Goal: Check status: Check status

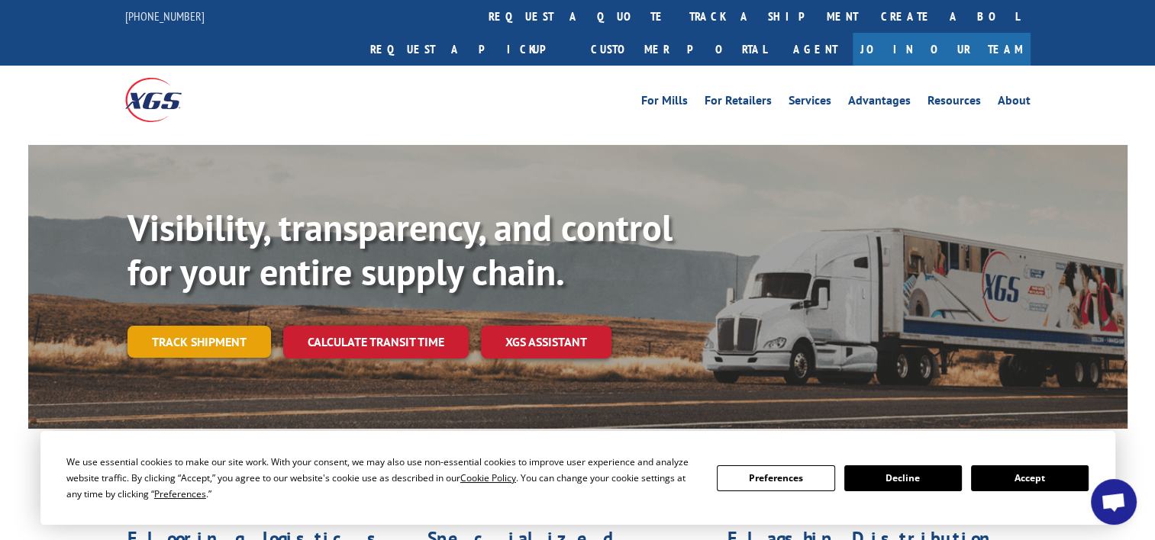
click at [196, 326] on link "Track shipment" at bounding box center [199, 342] width 144 height 32
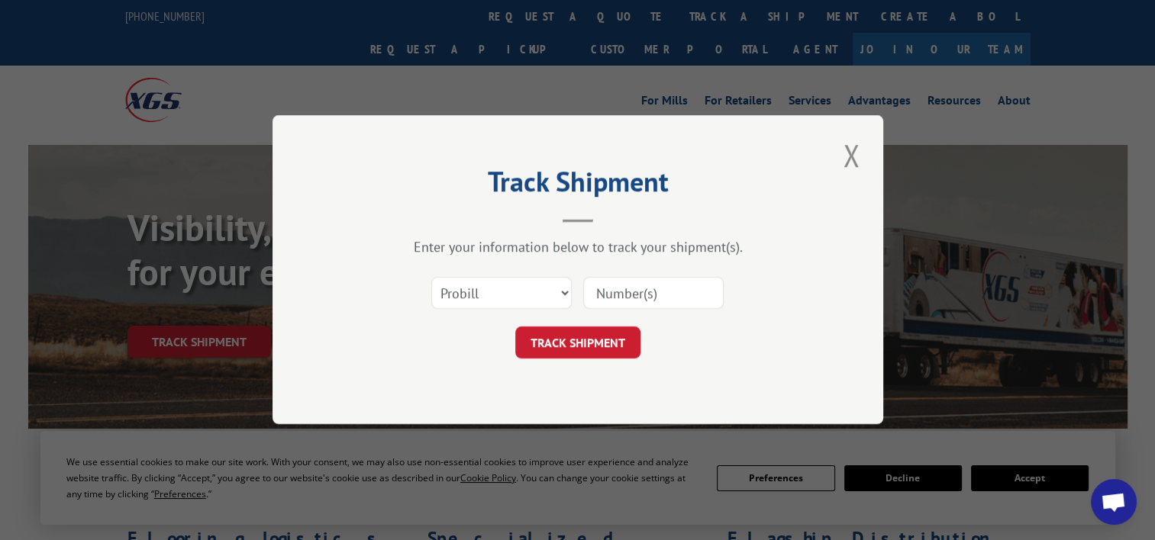
click at [650, 294] on input at bounding box center [653, 294] width 140 height 32
paste input "17108351"
type input "17108351"
click at [619, 346] on button "TRACK SHIPMENT" at bounding box center [577, 343] width 125 height 32
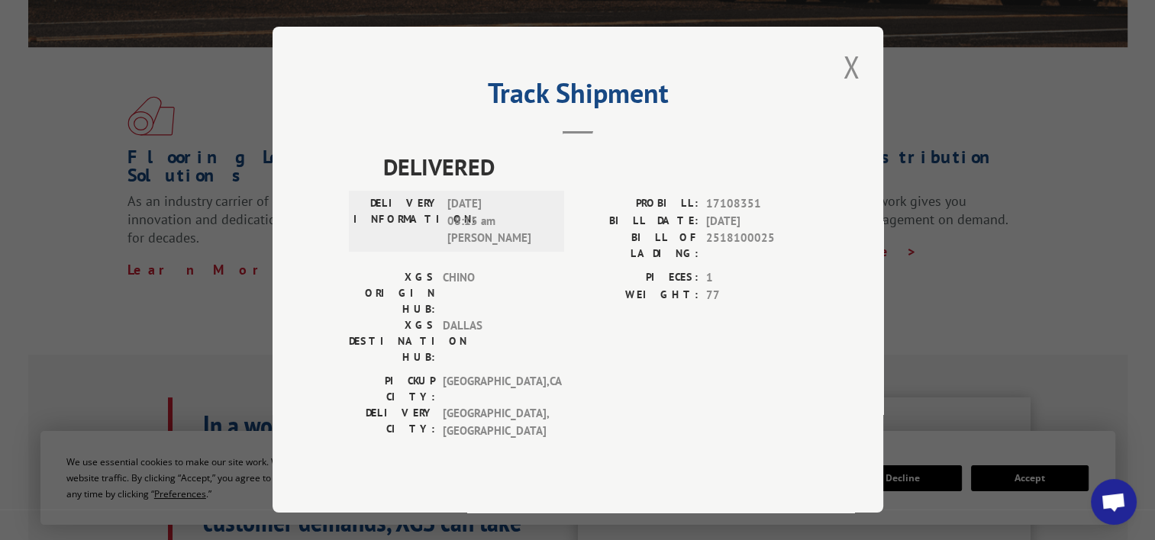
scroll to position [458, 0]
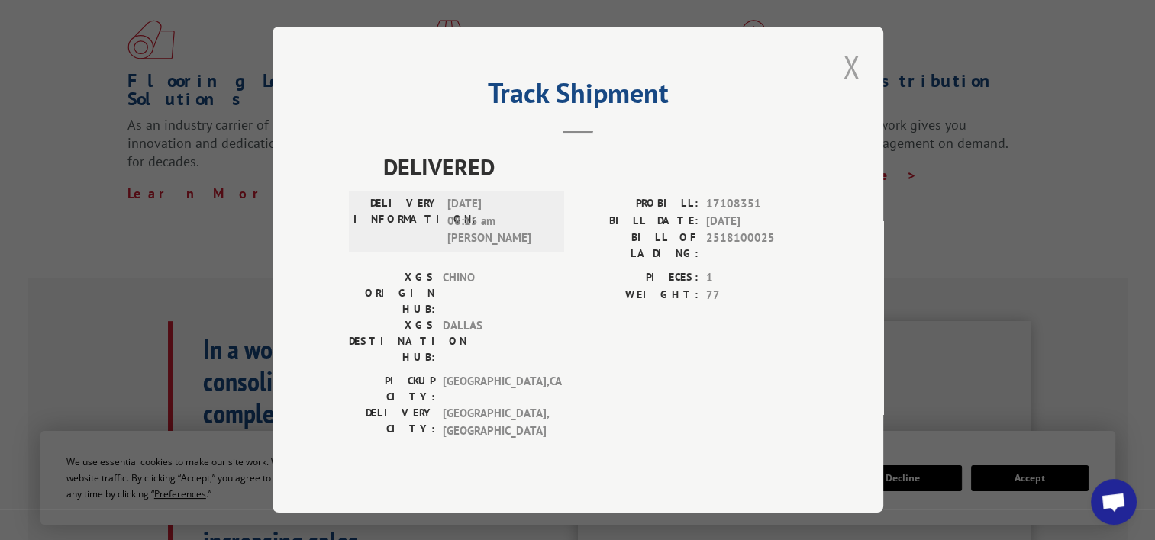
click at [857, 79] on button "Close modal" at bounding box center [851, 67] width 26 height 42
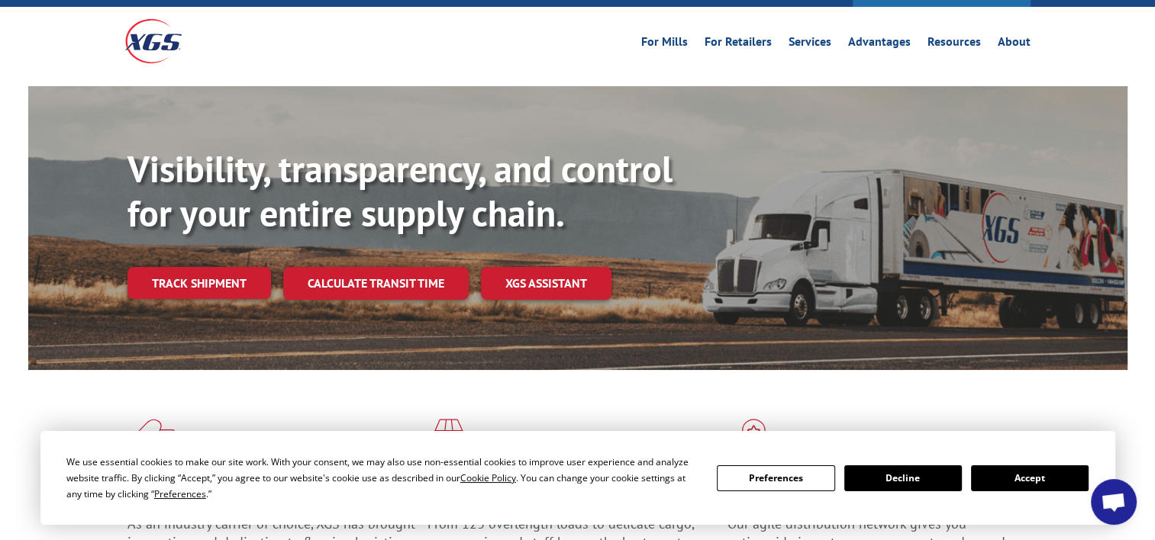
scroll to position [0, 0]
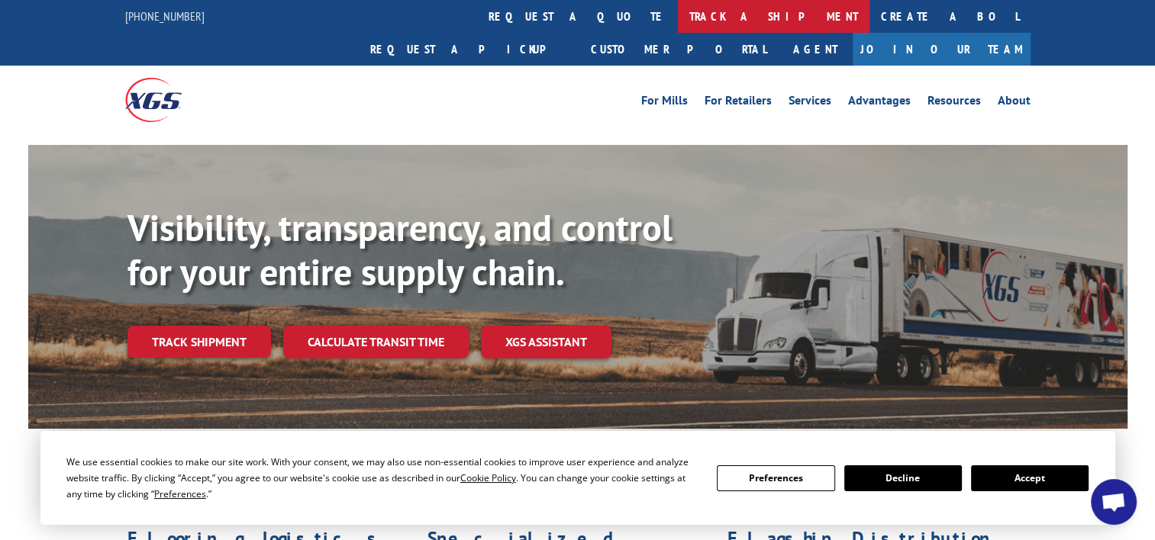
click at [678, 21] on link "track a shipment" at bounding box center [774, 16] width 192 height 33
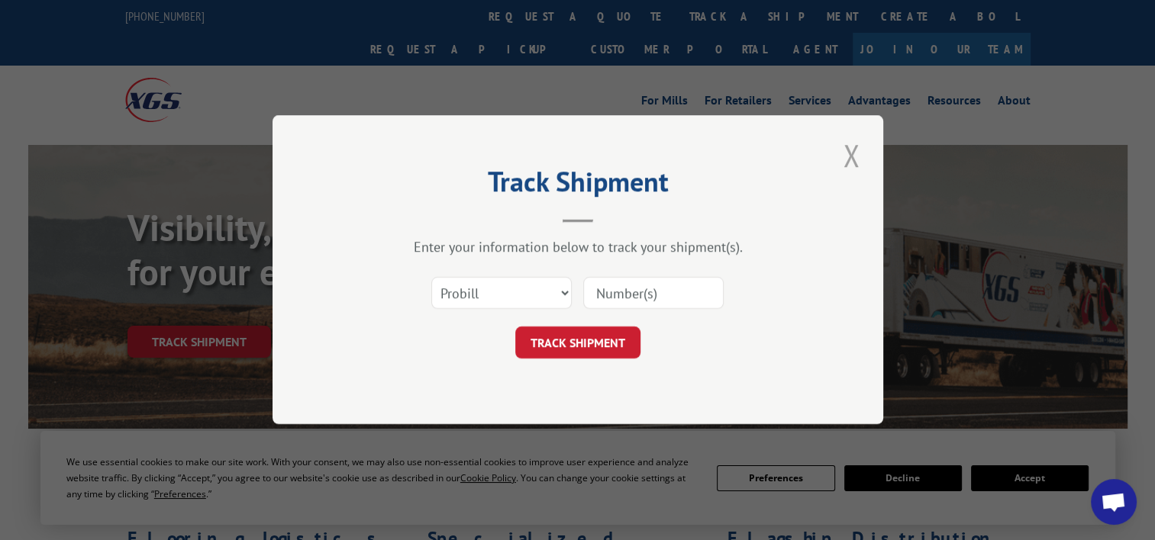
click at [846, 163] on button "Close modal" at bounding box center [851, 155] width 26 height 42
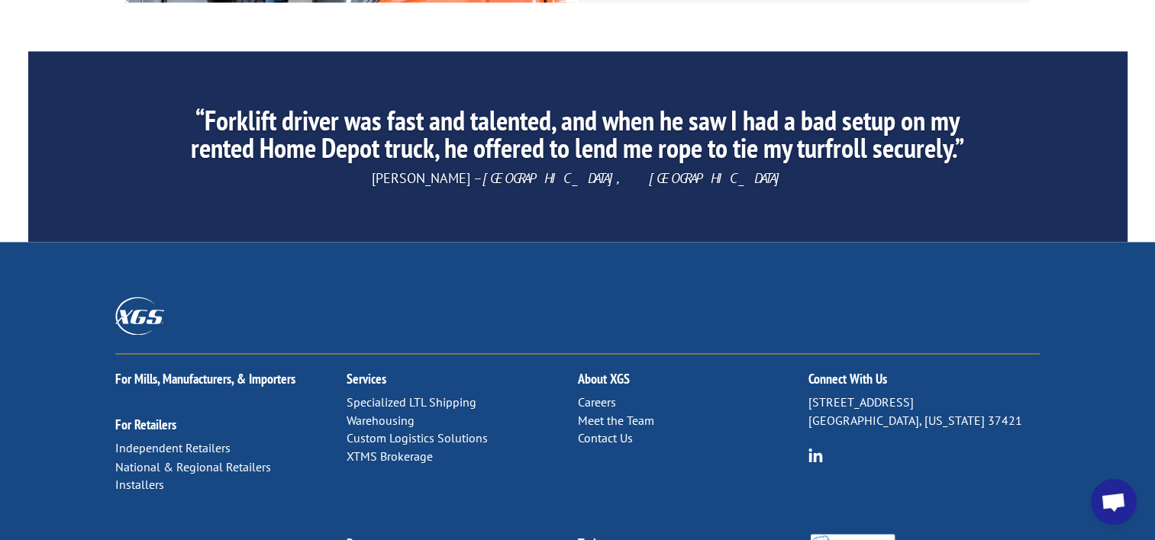
scroll to position [2480, 0]
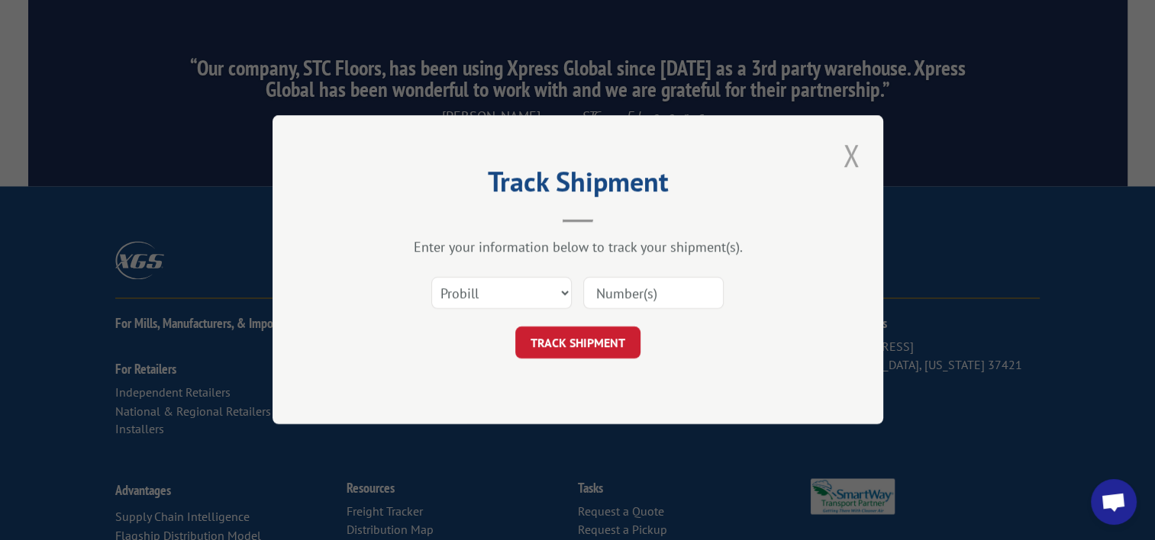
click at [852, 156] on button "Close modal" at bounding box center [851, 155] width 26 height 42
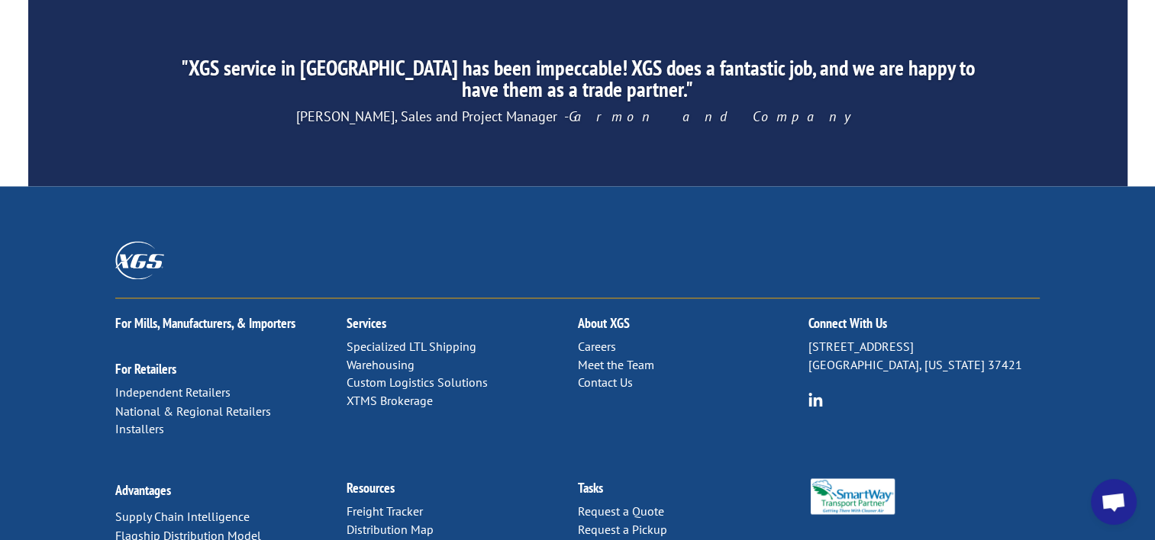
click at [399, 503] on link "Freight Tracker" at bounding box center [385, 510] width 76 height 15
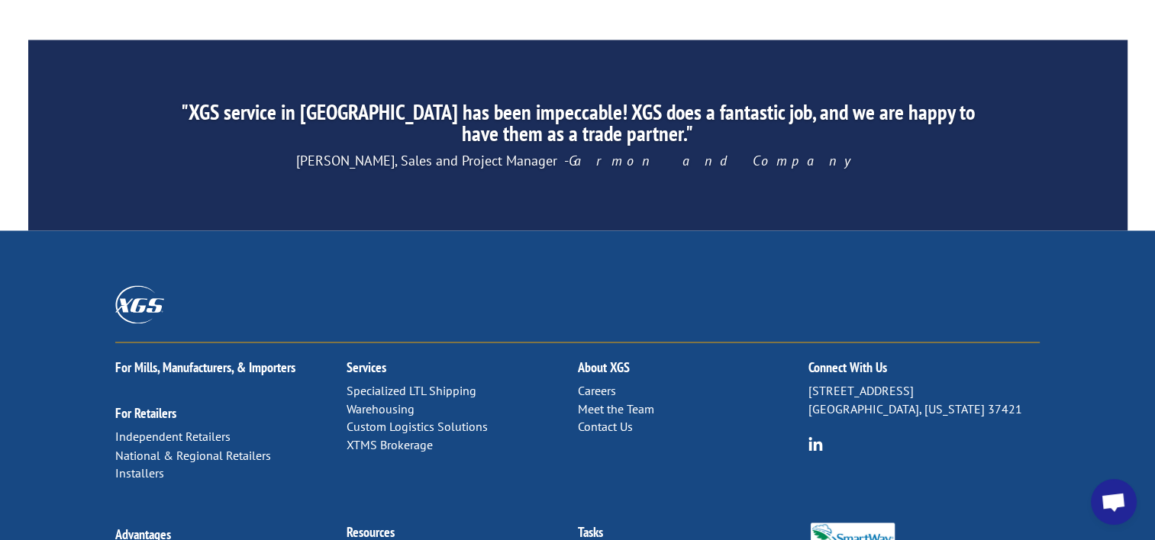
scroll to position [2480, 0]
